Goal: Task Accomplishment & Management: Manage account settings

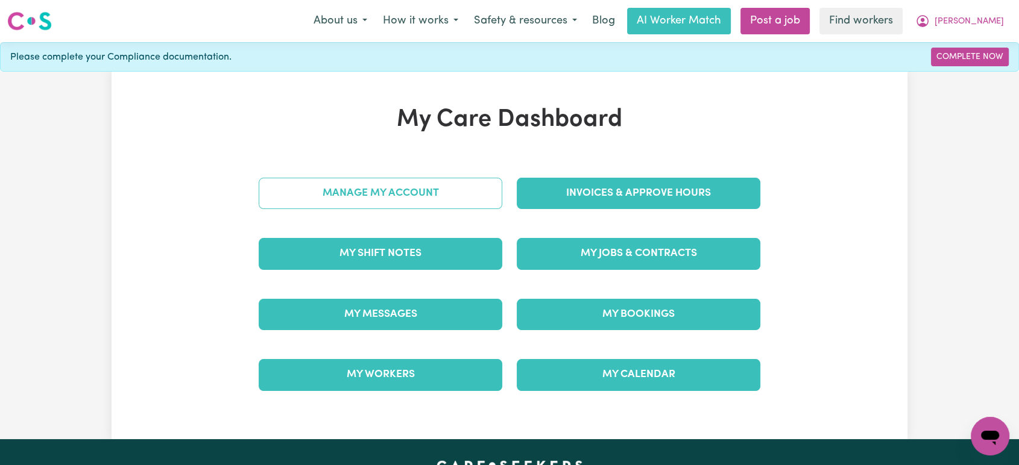
click at [423, 196] on link "Manage My Account" at bounding box center [381, 193] width 244 height 31
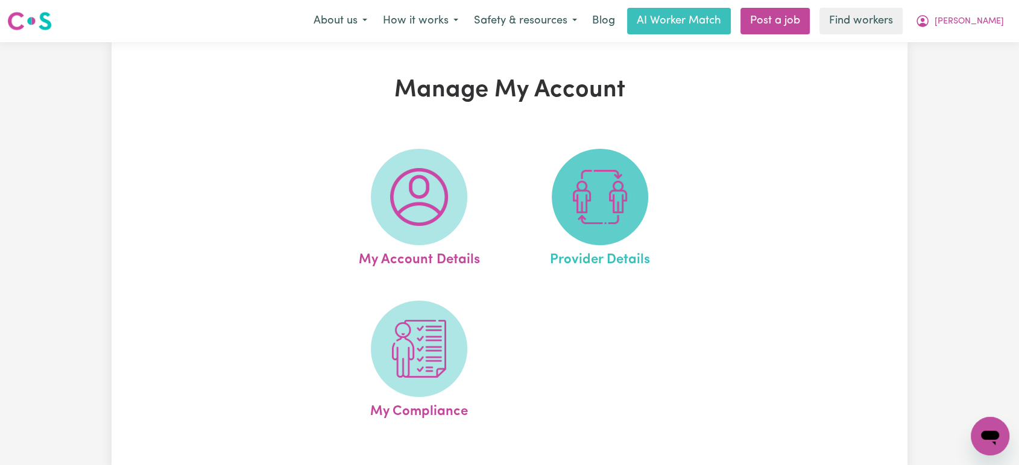
click at [589, 187] on img at bounding box center [600, 197] width 58 height 58
select select "NDIS_FUNDING_PLAN_MANAGED"
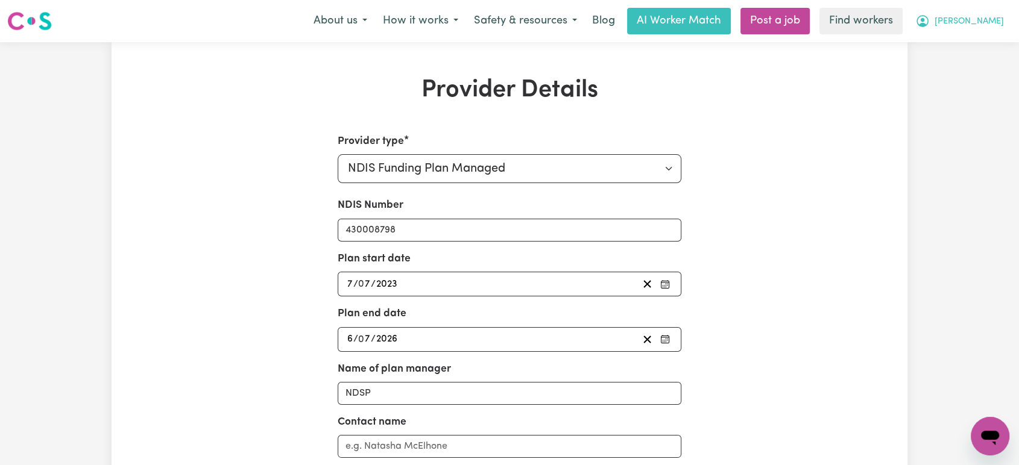
click at [982, 28] on button "[PERSON_NAME]" at bounding box center [959, 20] width 104 height 25
click at [960, 66] on link "Logout" at bounding box center [963, 69] width 95 height 23
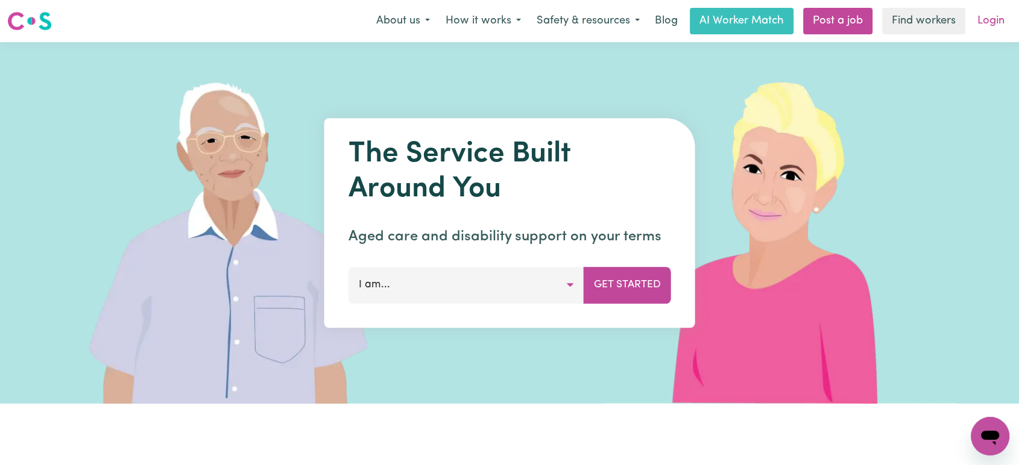
click at [993, 14] on link "Login" at bounding box center [991, 21] width 42 height 27
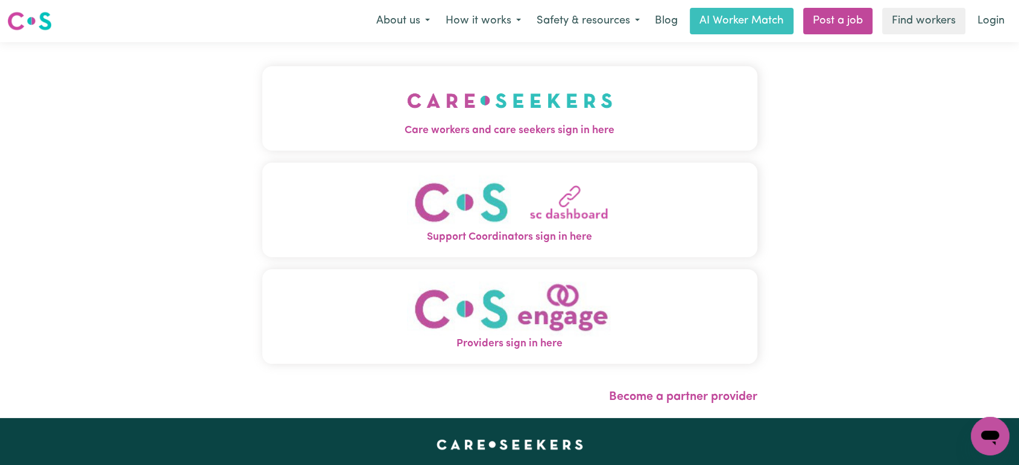
click at [430, 83] on img "Care workers and care seekers sign in here" at bounding box center [510, 100] width 206 height 45
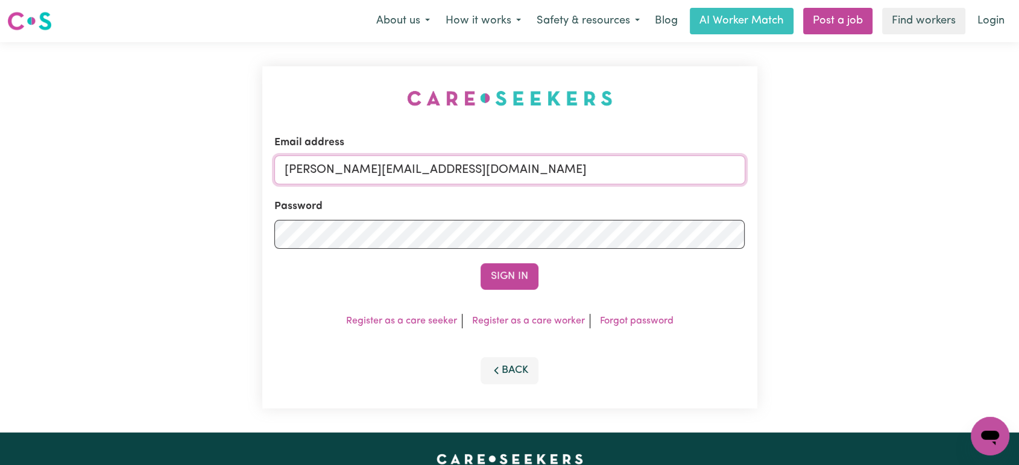
click at [477, 182] on input "[PERSON_NAME][EMAIL_ADDRESS][DOMAIN_NAME]" at bounding box center [509, 170] width 471 height 29
drag, startPoint x: 574, startPoint y: 169, endPoint x: 344, endPoint y: 143, distance: 231.0
click at [344, 143] on div "Email address [EMAIL_ADDRESS][DOMAIN_NAME]" at bounding box center [509, 159] width 471 height 49
type input "[EMAIL_ADDRESS][DOMAIN_NAME]"
click at [480, 263] on button "Sign In" at bounding box center [509, 276] width 58 height 27
